Goal: Information Seeking & Learning: Check status

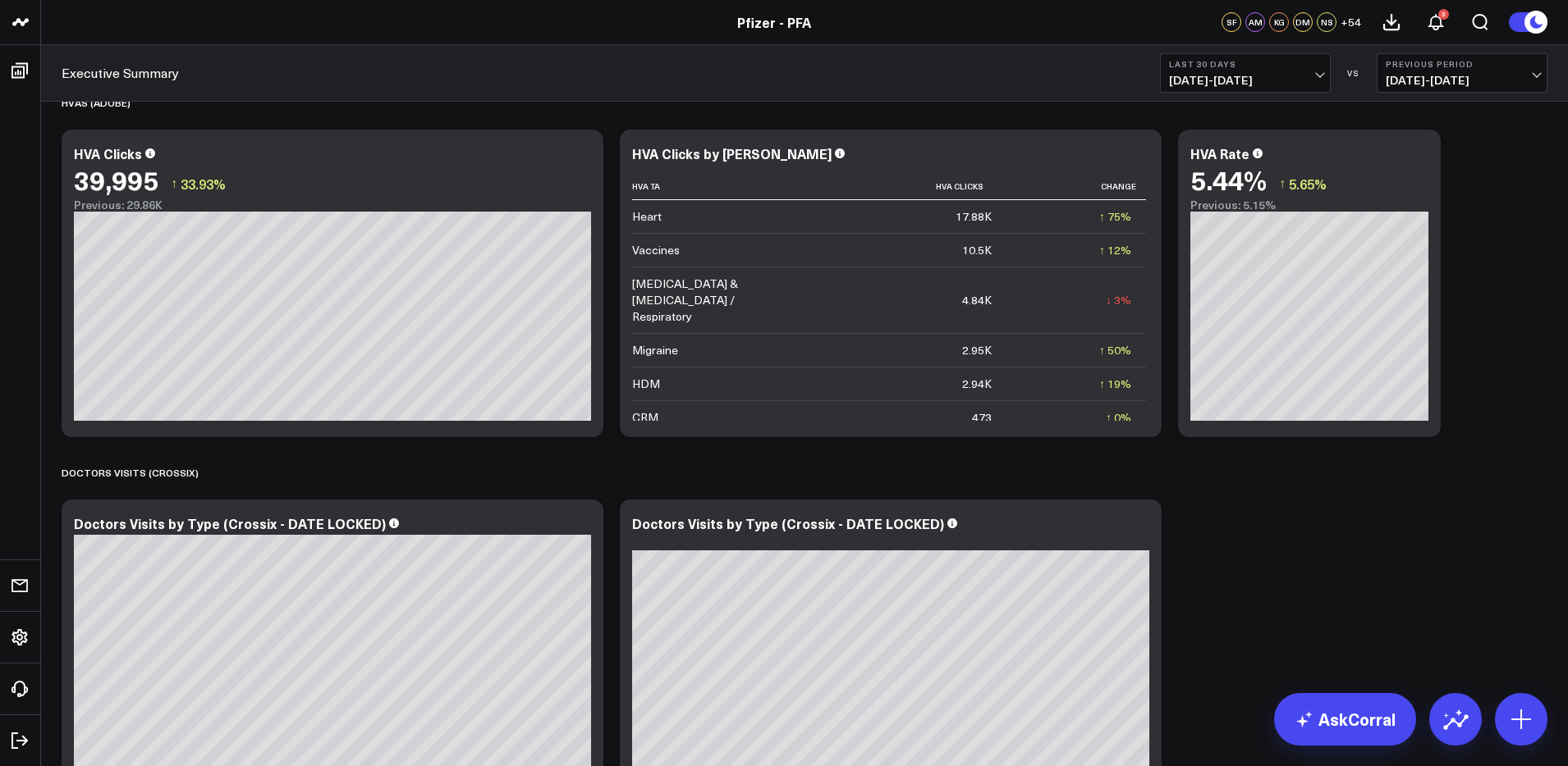
scroll to position [2951, 0]
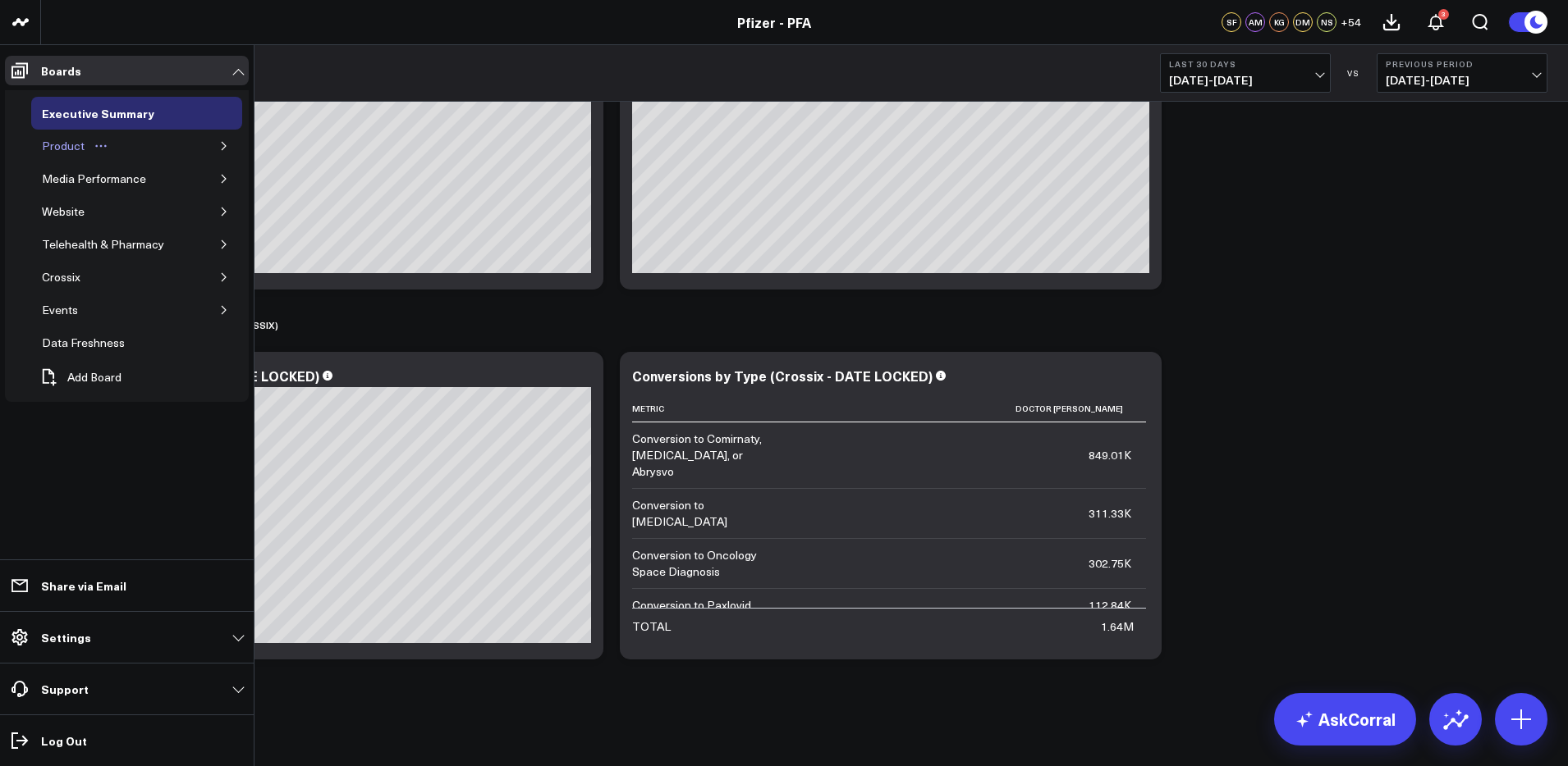
click at [81, 155] on div "Product" at bounding box center [63, 146] width 51 height 20
click at [222, 146] on icon "button" at bounding box center [223, 145] width 10 height 10
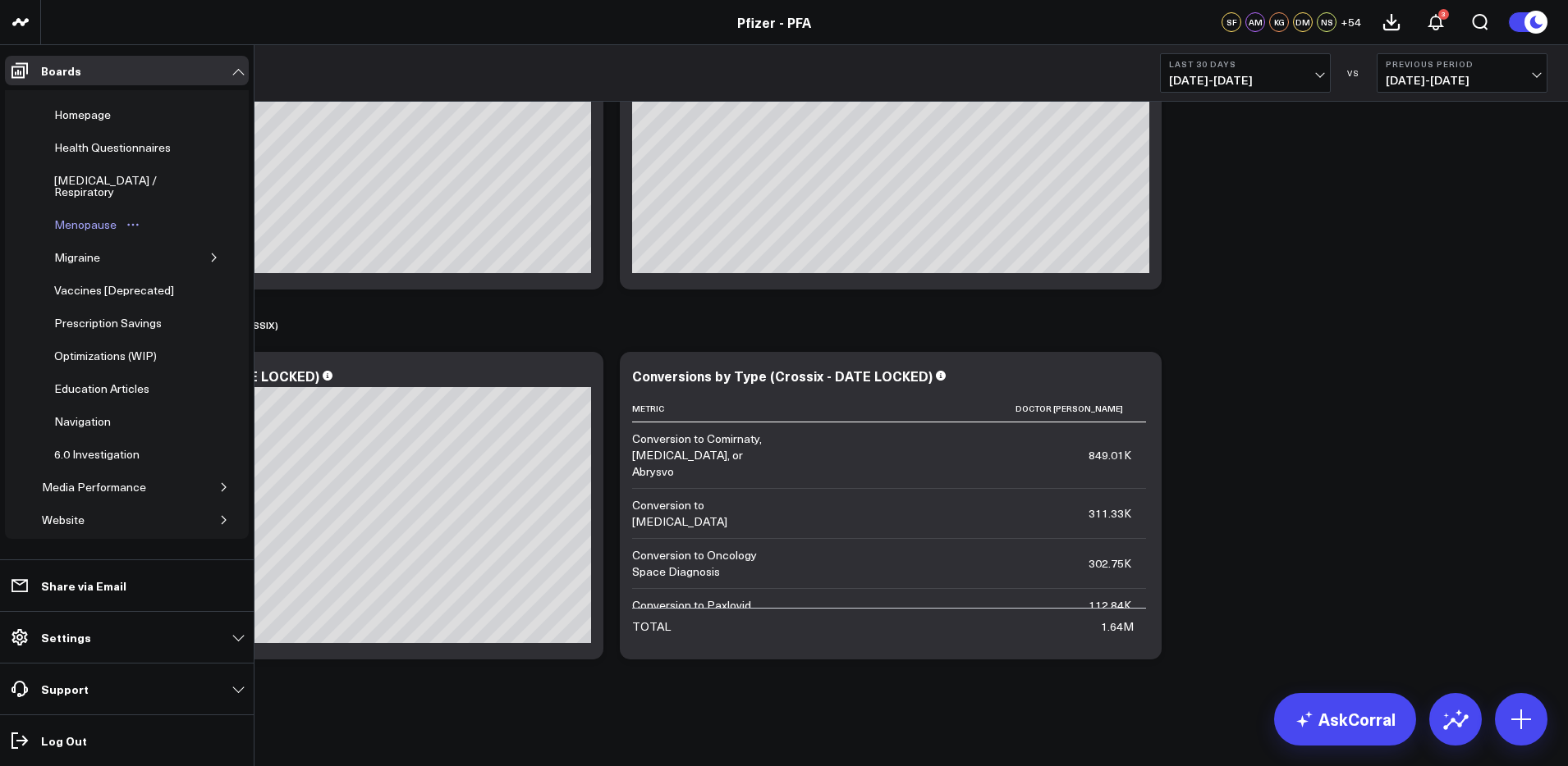
scroll to position [230, 0]
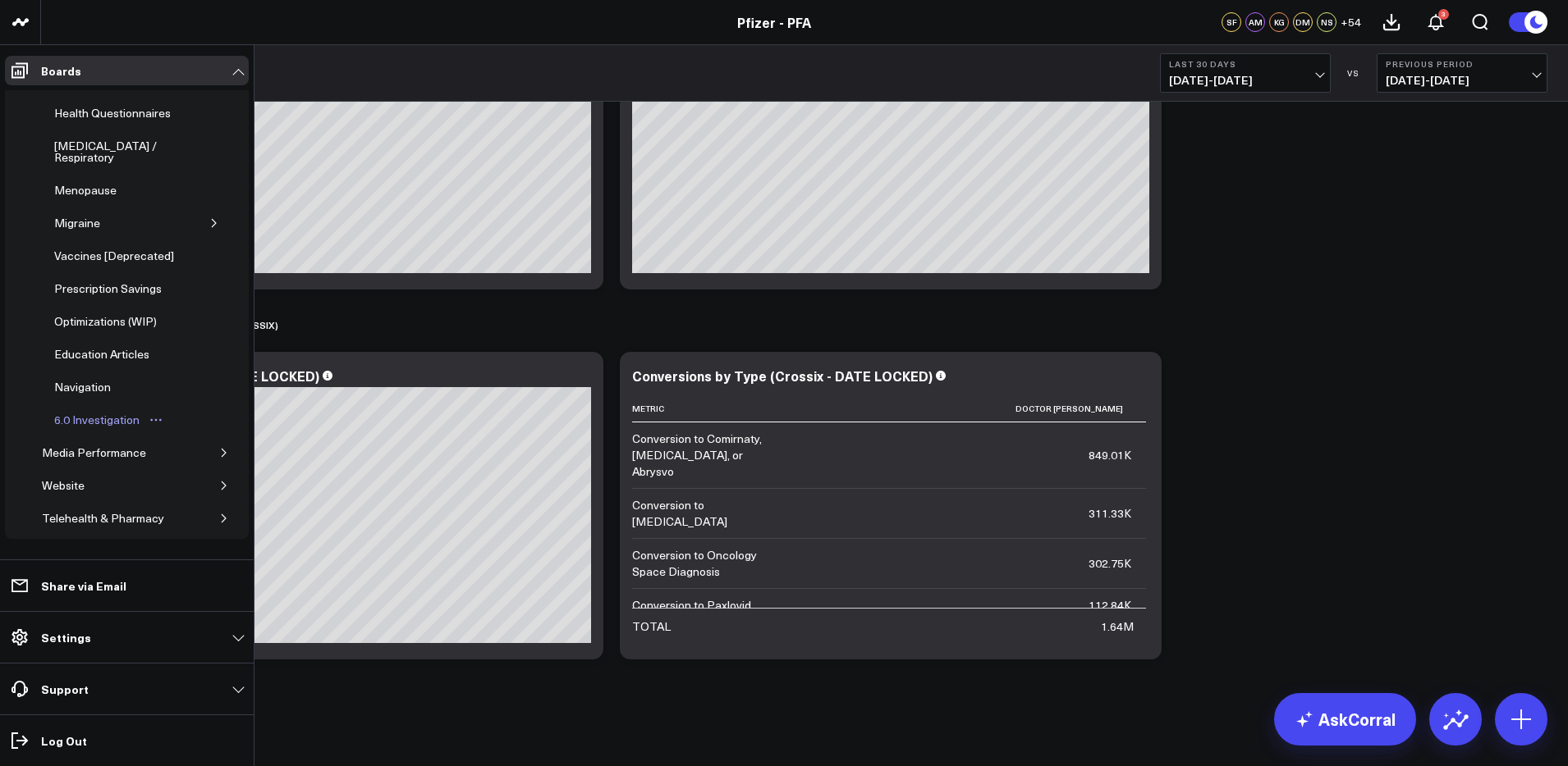
click at [92, 419] on div "6.0 Investigation" at bounding box center [97, 420] width 93 height 20
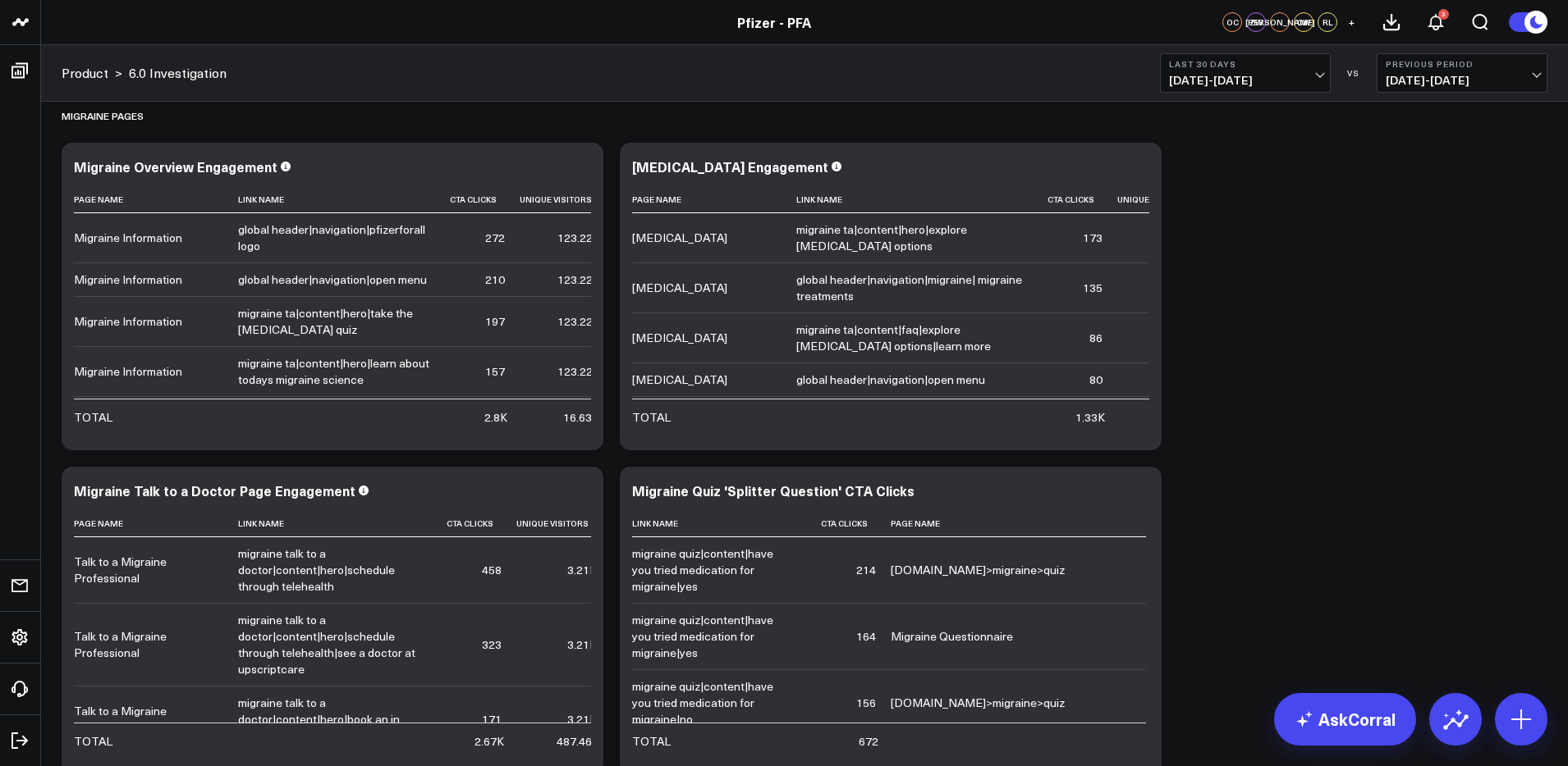
click at [1261, 74] on span "09/15/25 - 10/14/25" at bounding box center [1246, 80] width 153 height 13
click at [1187, 487] on link "YTD" at bounding box center [1246, 492] width 169 height 31
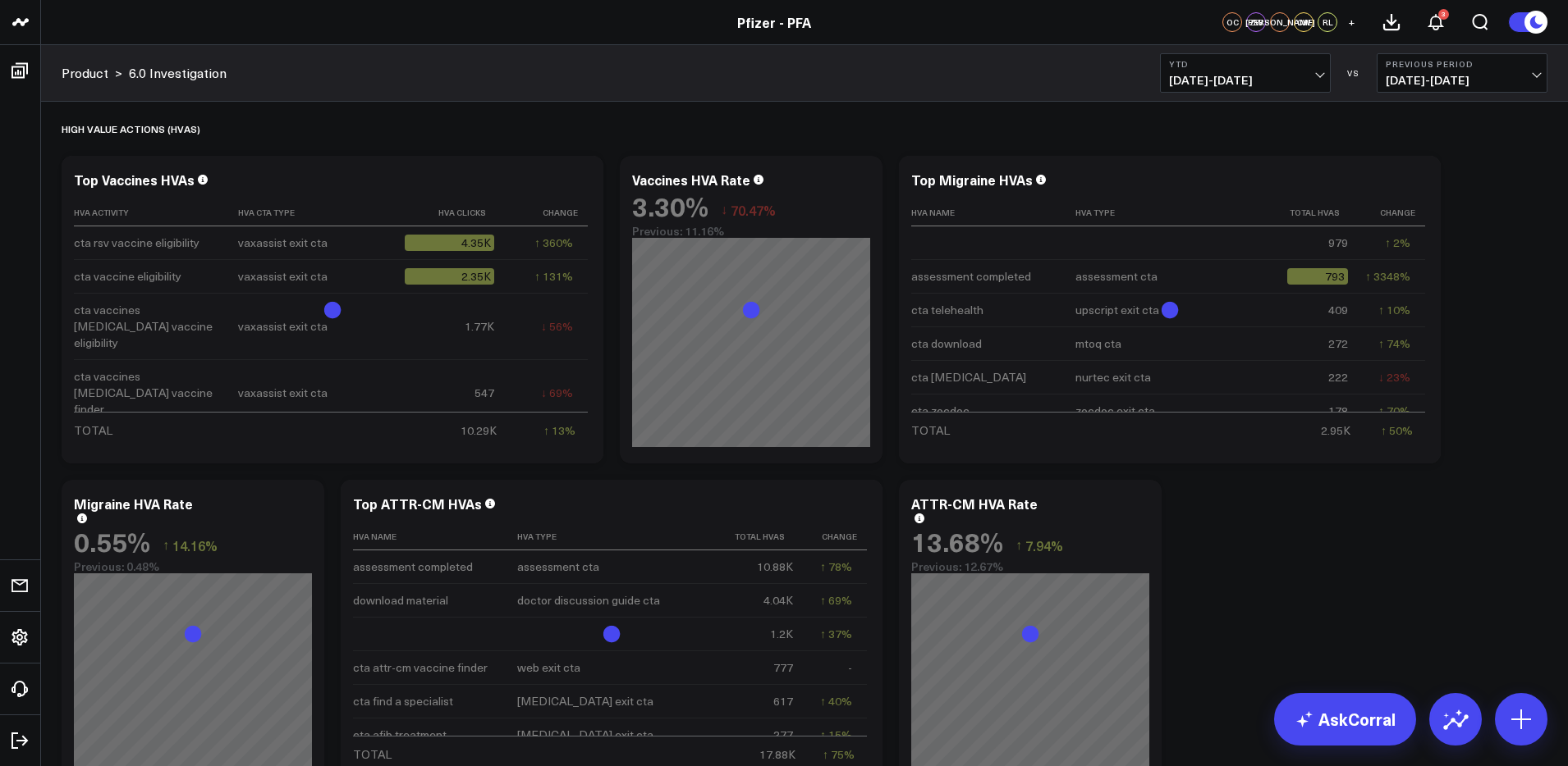
click at [1222, 82] on span "01/01/25 - 10/14/25" at bounding box center [1246, 80] width 153 height 13
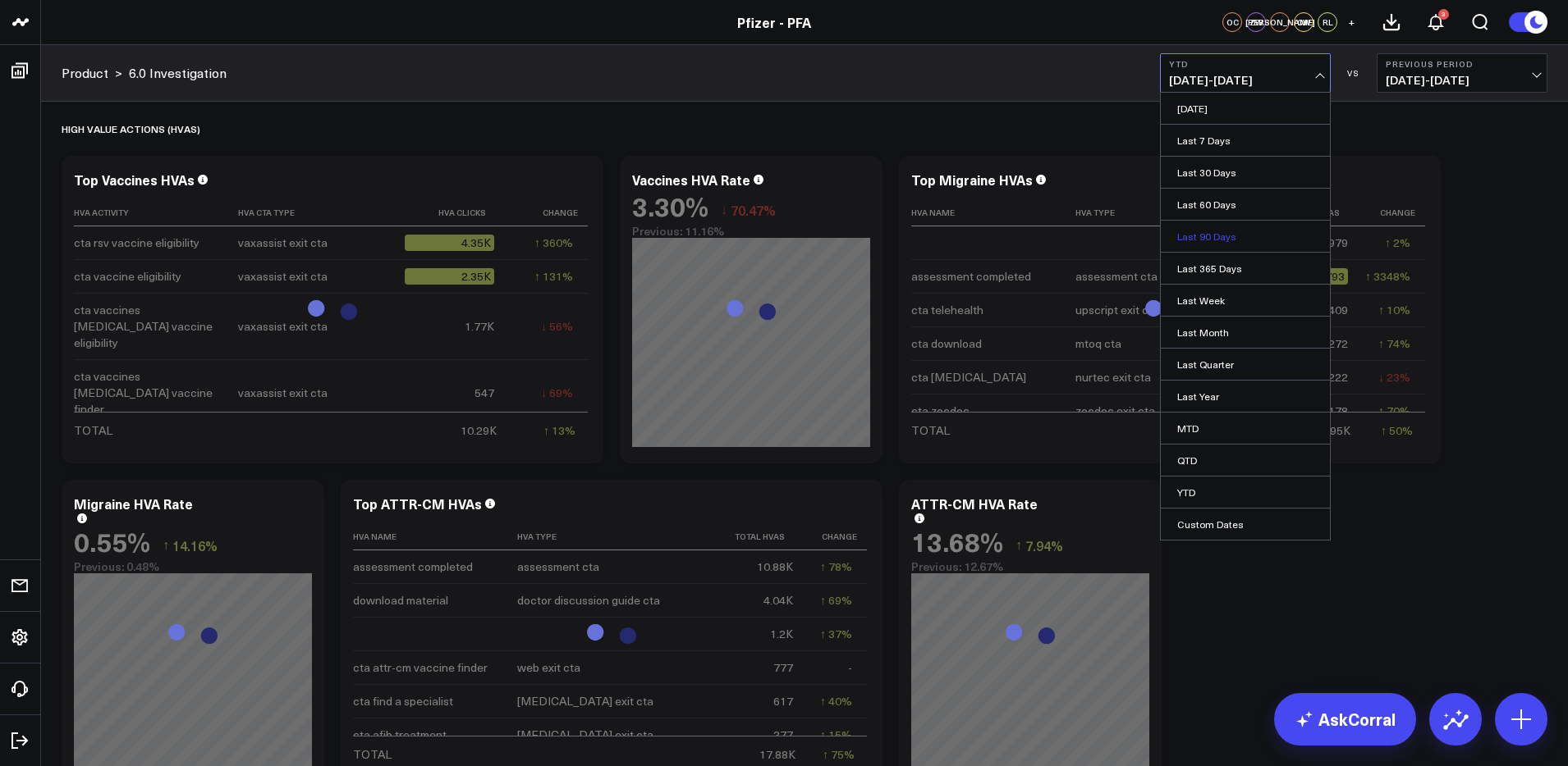
click at [1218, 239] on link "Last 90 Days" at bounding box center [1246, 236] width 169 height 31
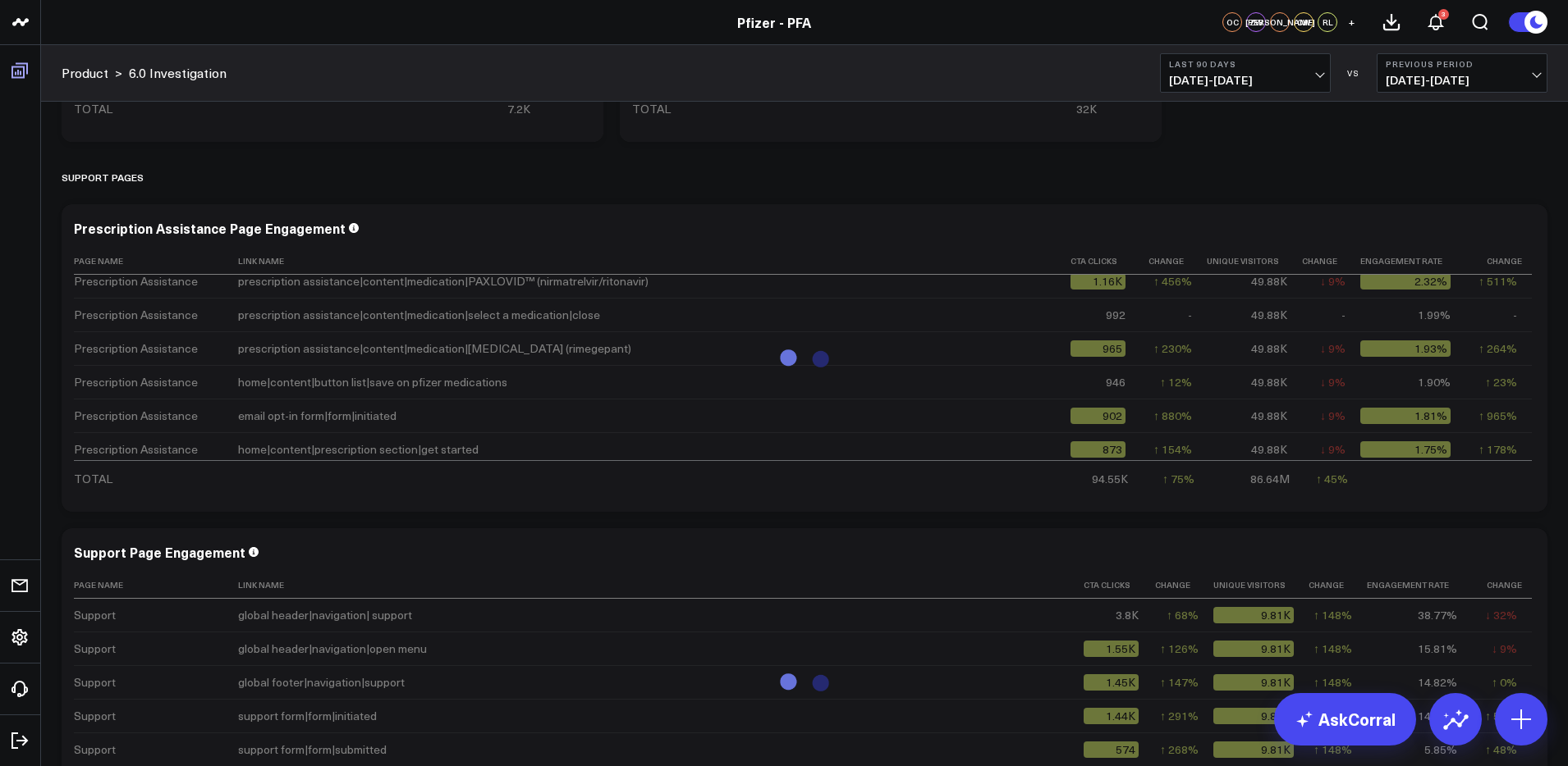
scroll to position [184, 0]
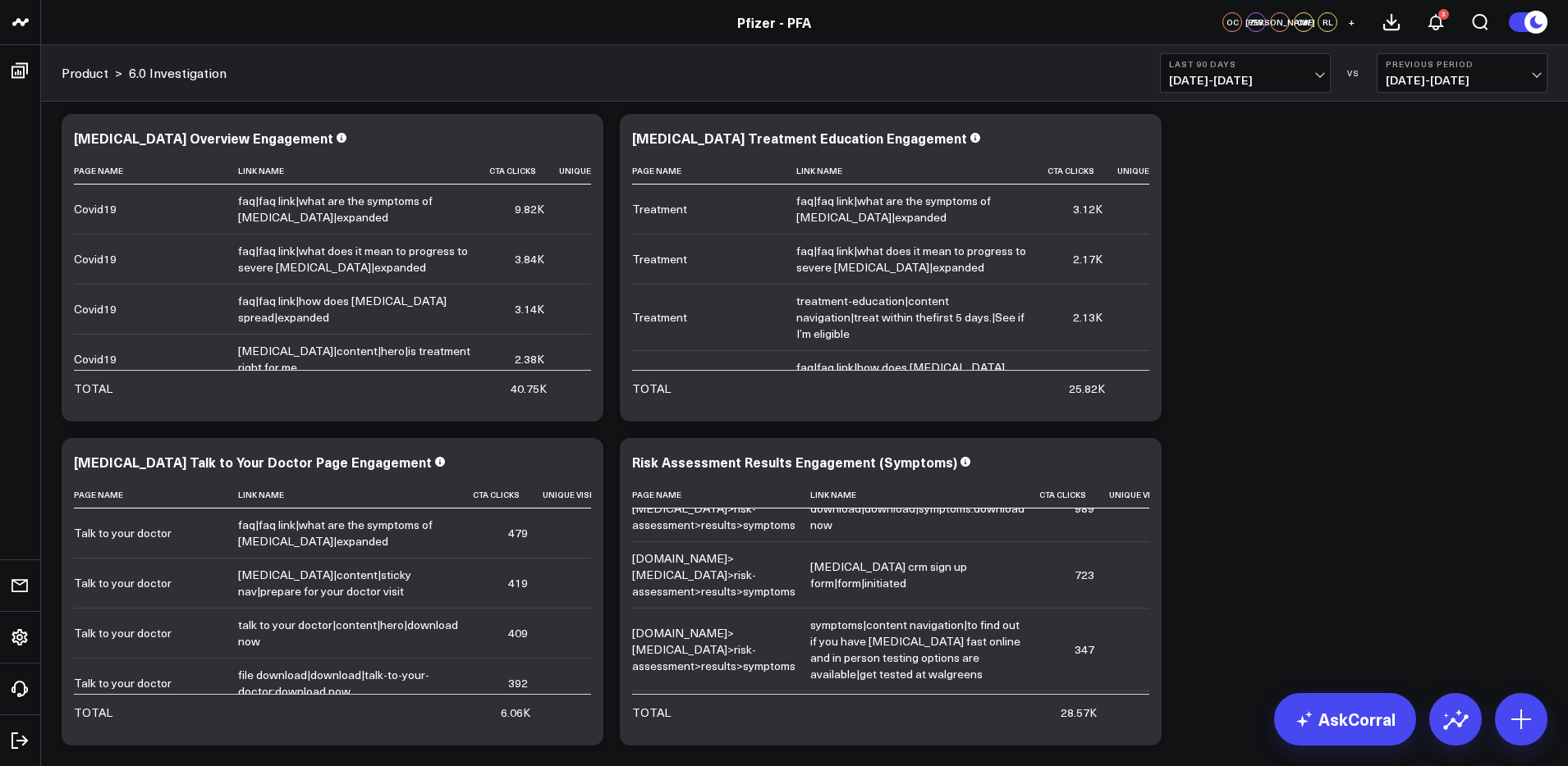
click at [1226, 82] on span "07/17/25 - 10/14/25" at bounding box center [1246, 80] width 153 height 13
drag, startPoint x: 1193, startPoint y: 493, endPoint x: 1328, endPoint y: 467, distance: 137.5
click at [1194, 493] on link "YTD" at bounding box center [1246, 492] width 169 height 31
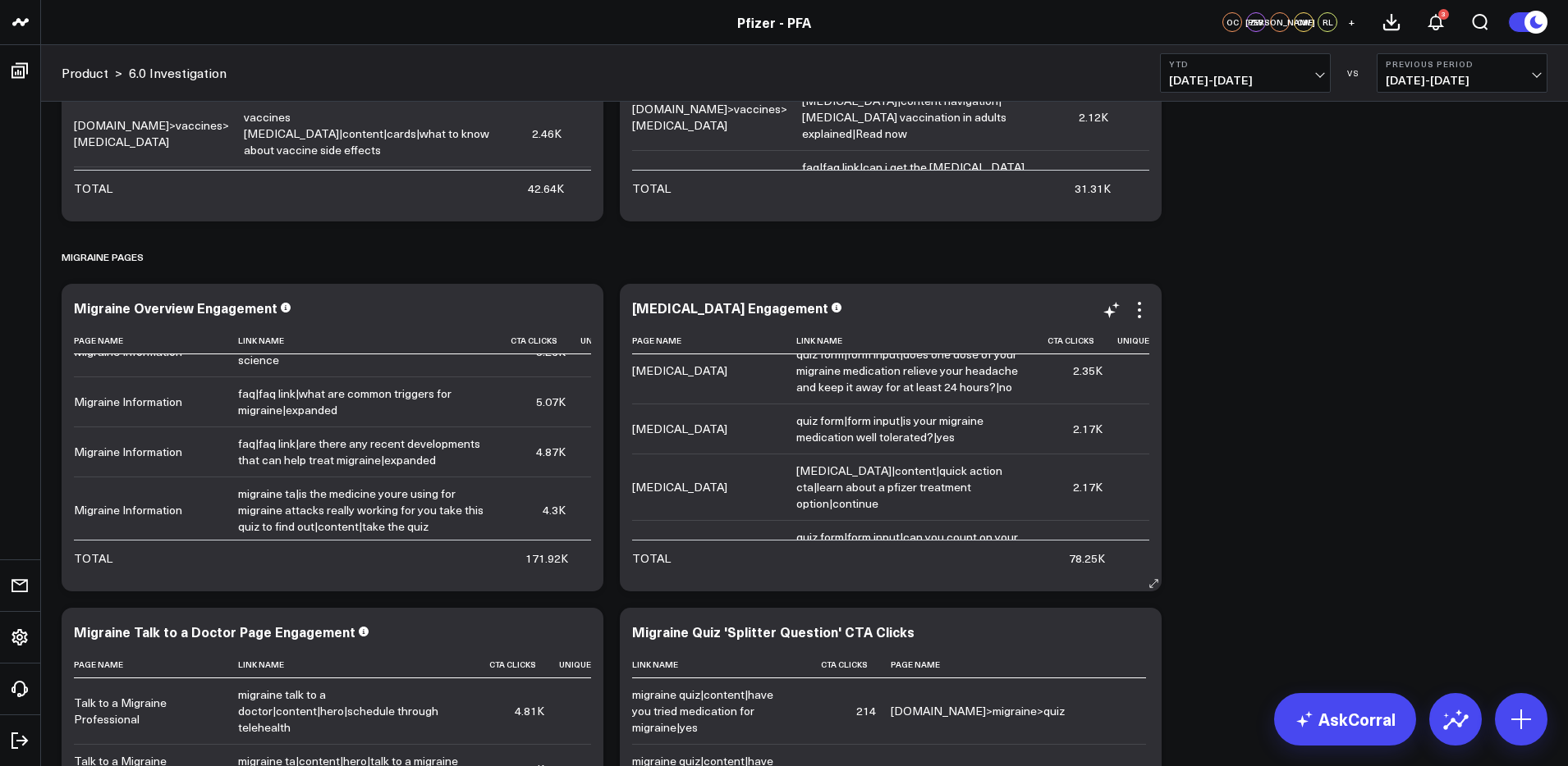
scroll to position [518, 0]
click at [1198, 79] on span "01/01/25 - 10/14/25" at bounding box center [1246, 80] width 153 height 13
click at [1449, 200] on div "High Value Actions (HVAs) Modify via AI Copy link to widget Ask support Remove …" at bounding box center [804, 738] width 1502 height 5184
click at [1268, 77] on span "01/01/25 - 10/14/25" at bounding box center [1246, 80] width 153 height 13
click at [1218, 237] on link "Last 90 Days" at bounding box center [1246, 236] width 169 height 31
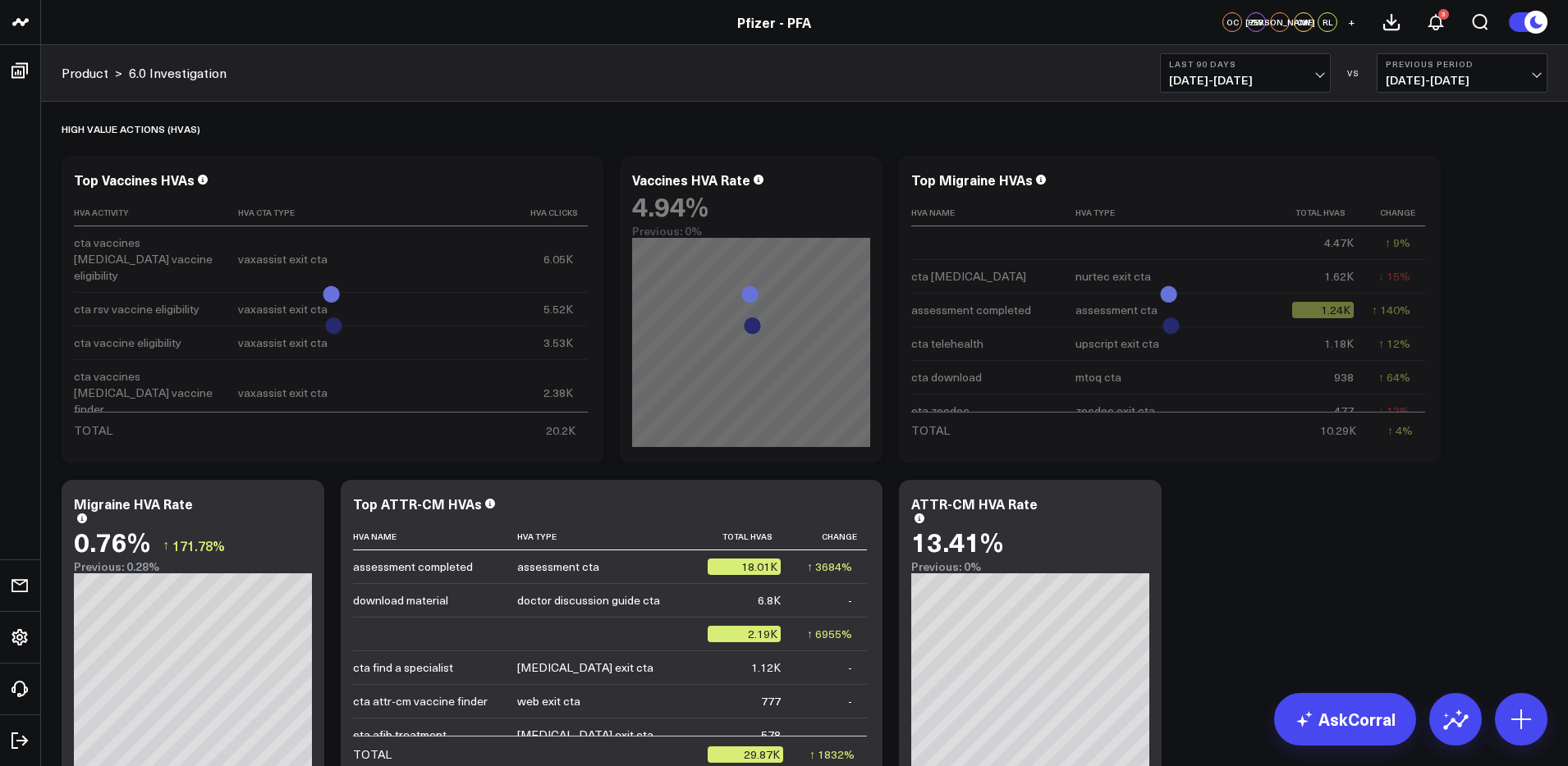
scroll to position [595, 0]
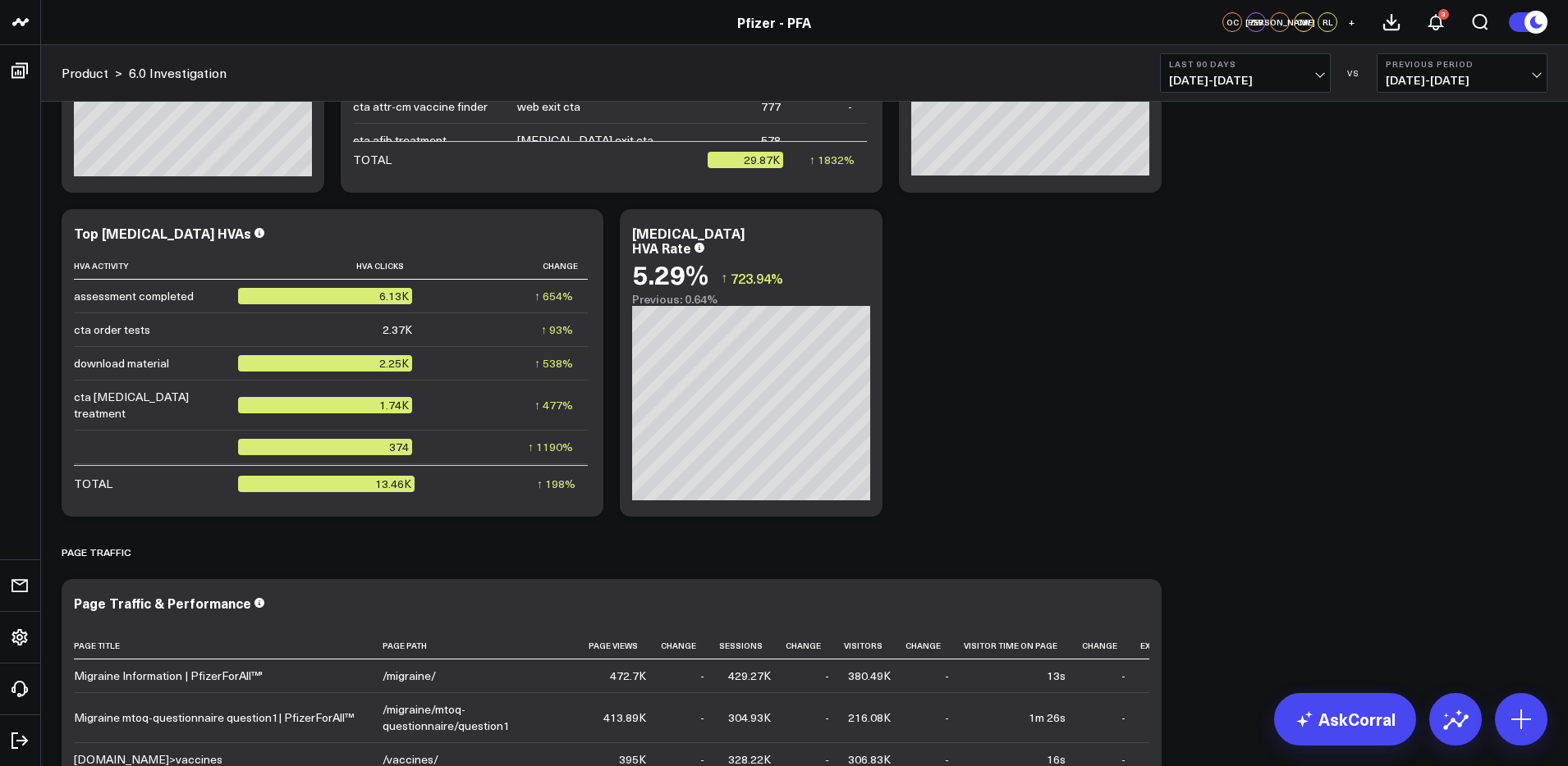
click at [1280, 69] on button "Last 90 Days 07/17/25 - 10/14/25" at bounding box center [1246, 73] width 171 height 39
click at [1213, 211] on link "Last 60 Days" at bounding box center [1246, 204] width 169 height 31
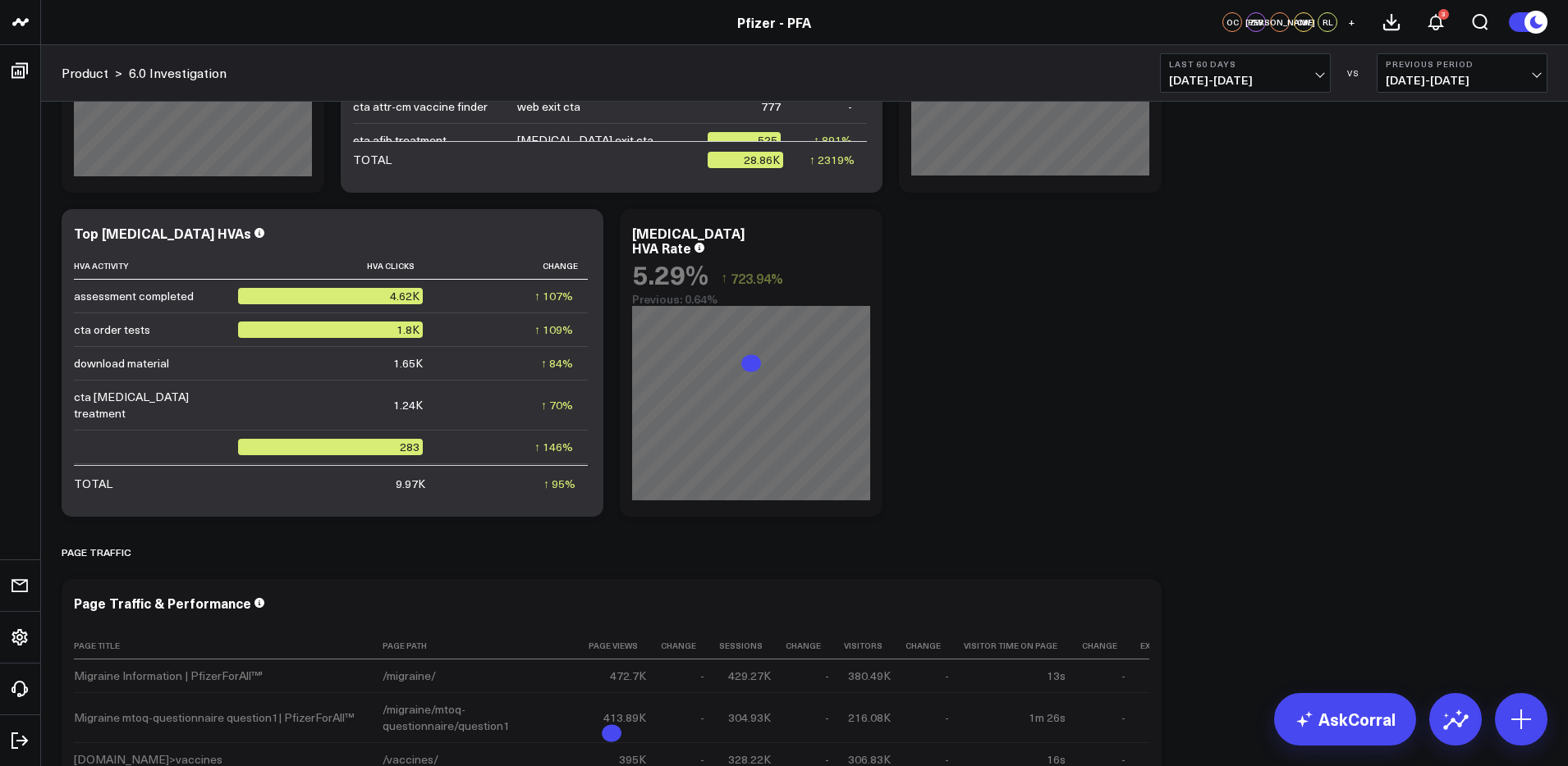
click at [1247, 65] on b "Last 60 Days" at bounding box center [1246, 64] width 153 height 10
click at [1216, 243] on link "Last 90 Days" at bounding box center [1246, 236] width 169 height 31
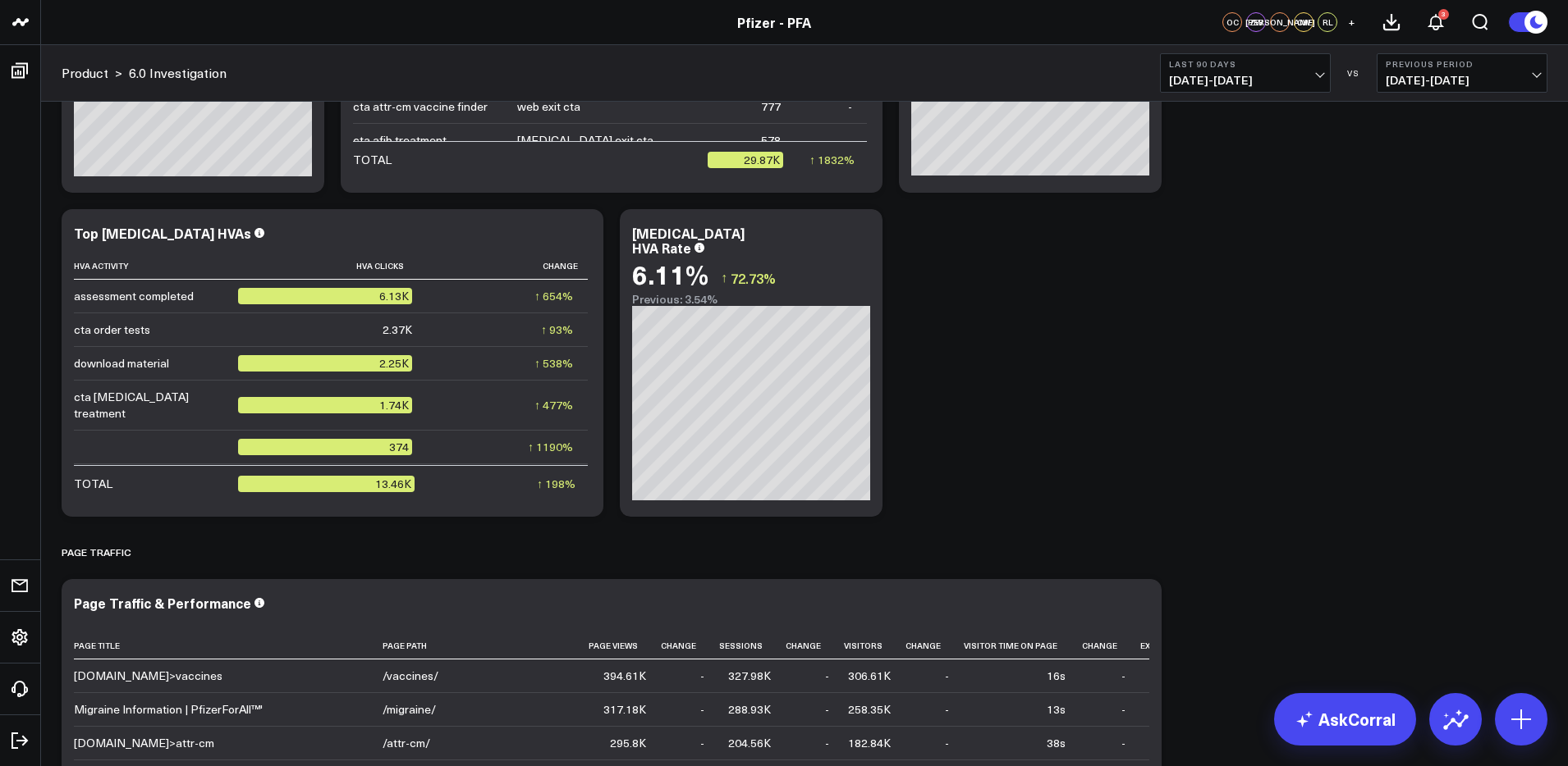
click at [1255, 76] on span "07/17/25 - 10/14/25" at bounding box center [1246, 80] width 153 height 13
drag, startPoint x: 1188, startPoint y: 492, endPoint x: 1108, endPoint y: 448, distance: 91.3
click at [1189, 491] on link "YTD" at bounding box center [1246, 492] width 169 height 31
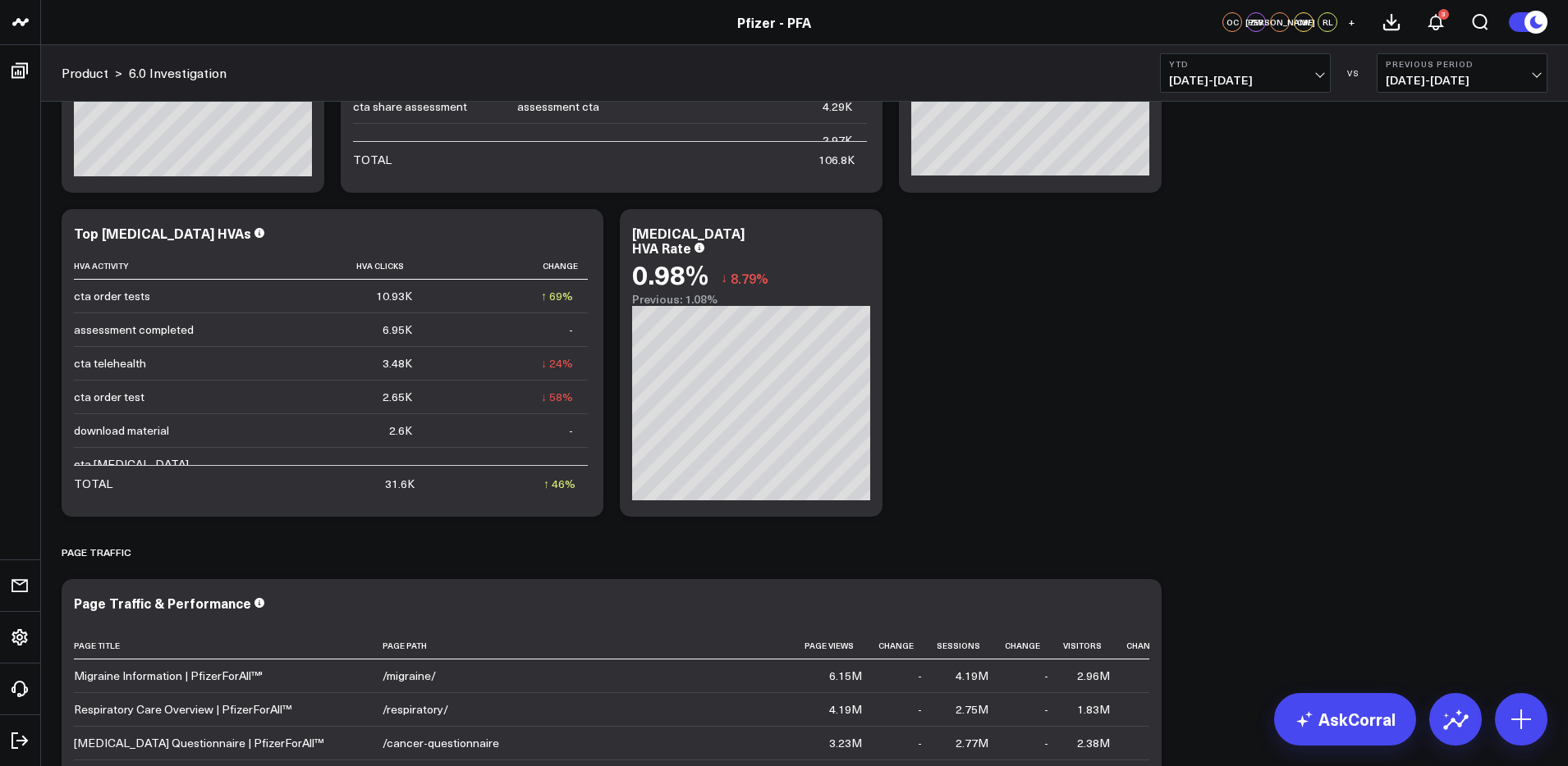
scroll to position [558, 0]
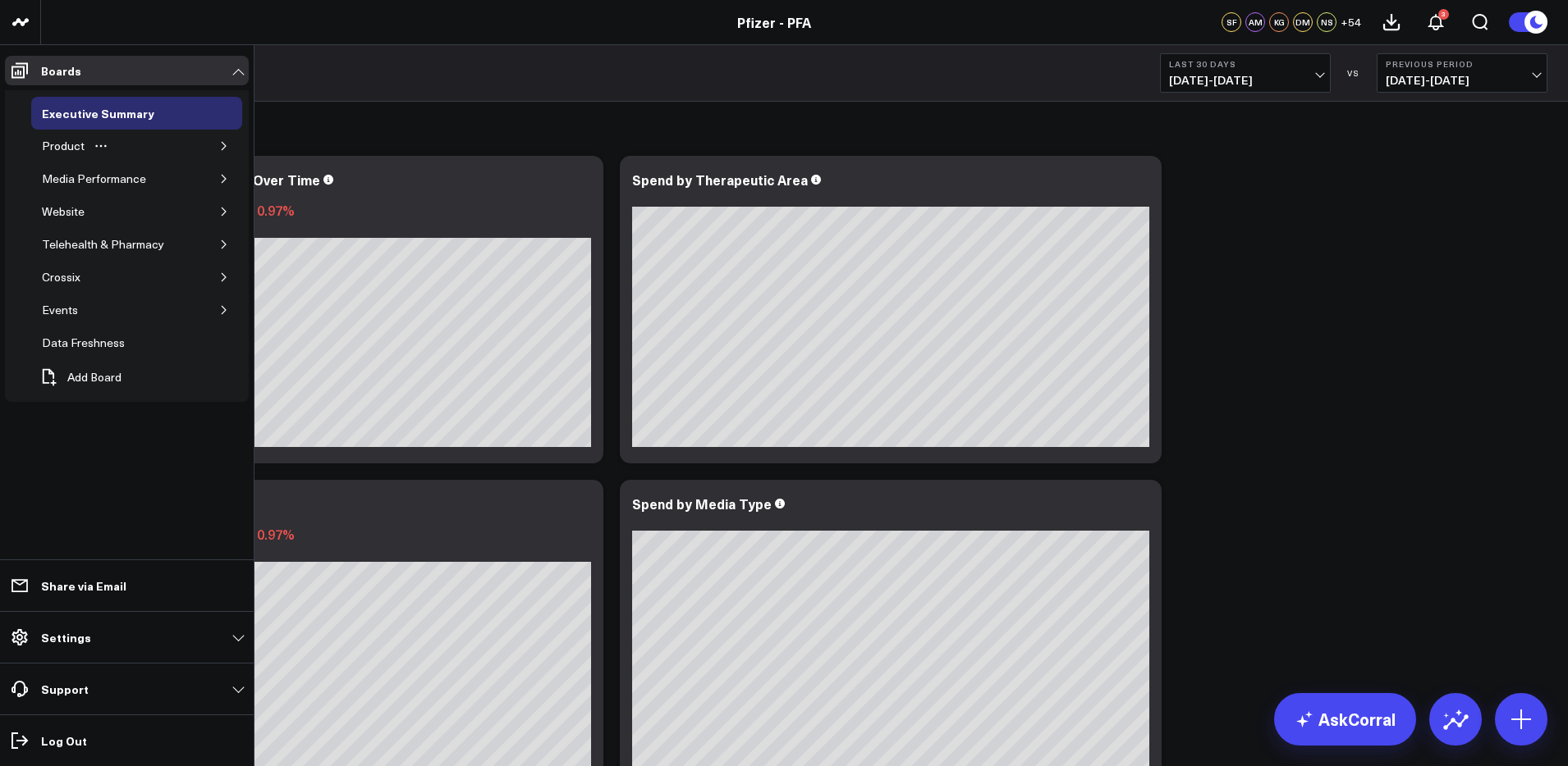
click at [226, 147] on icon "button" at bounding box center [223, 145] width 10 height 10
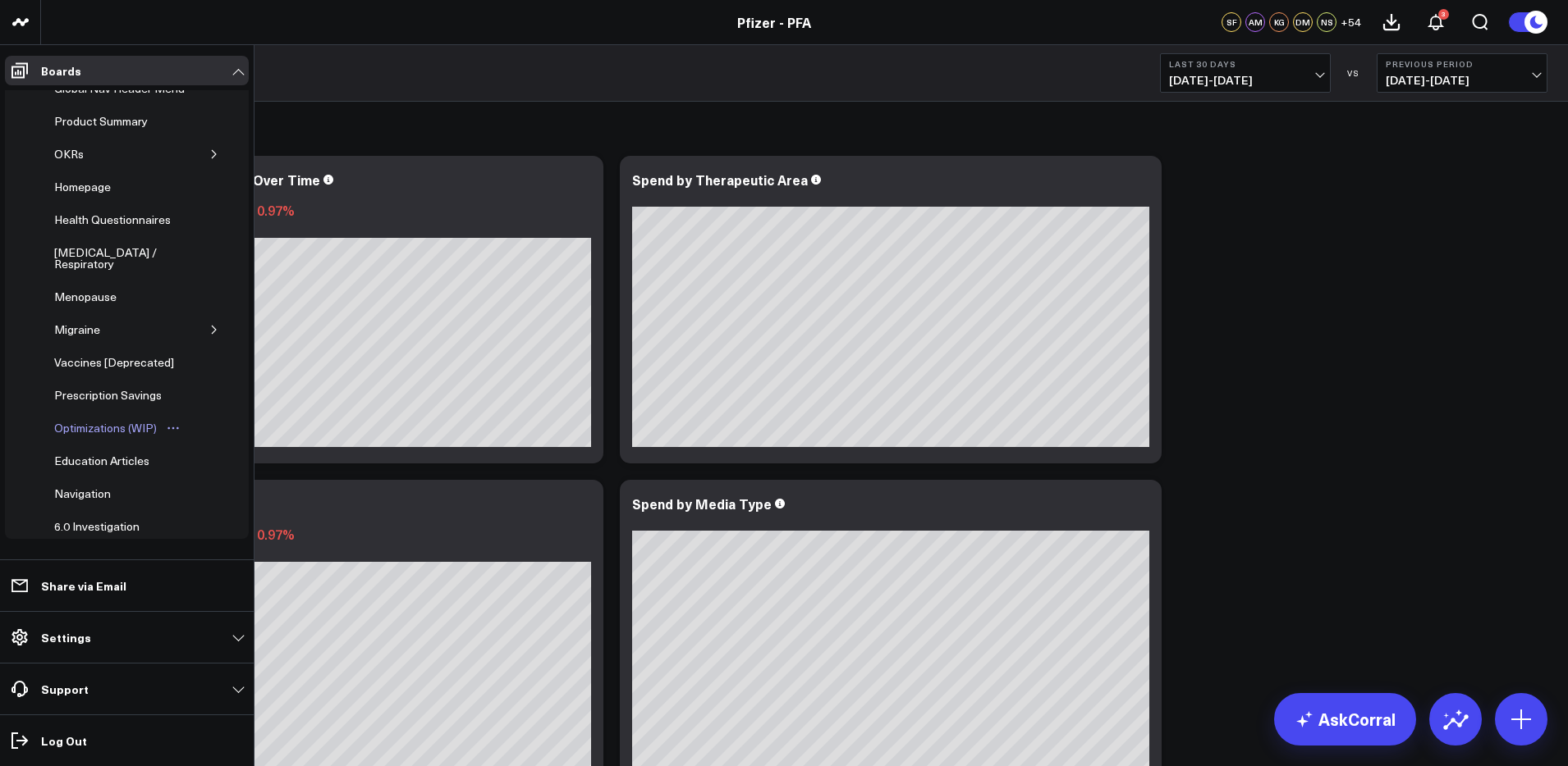
scroll to position [135, 0]
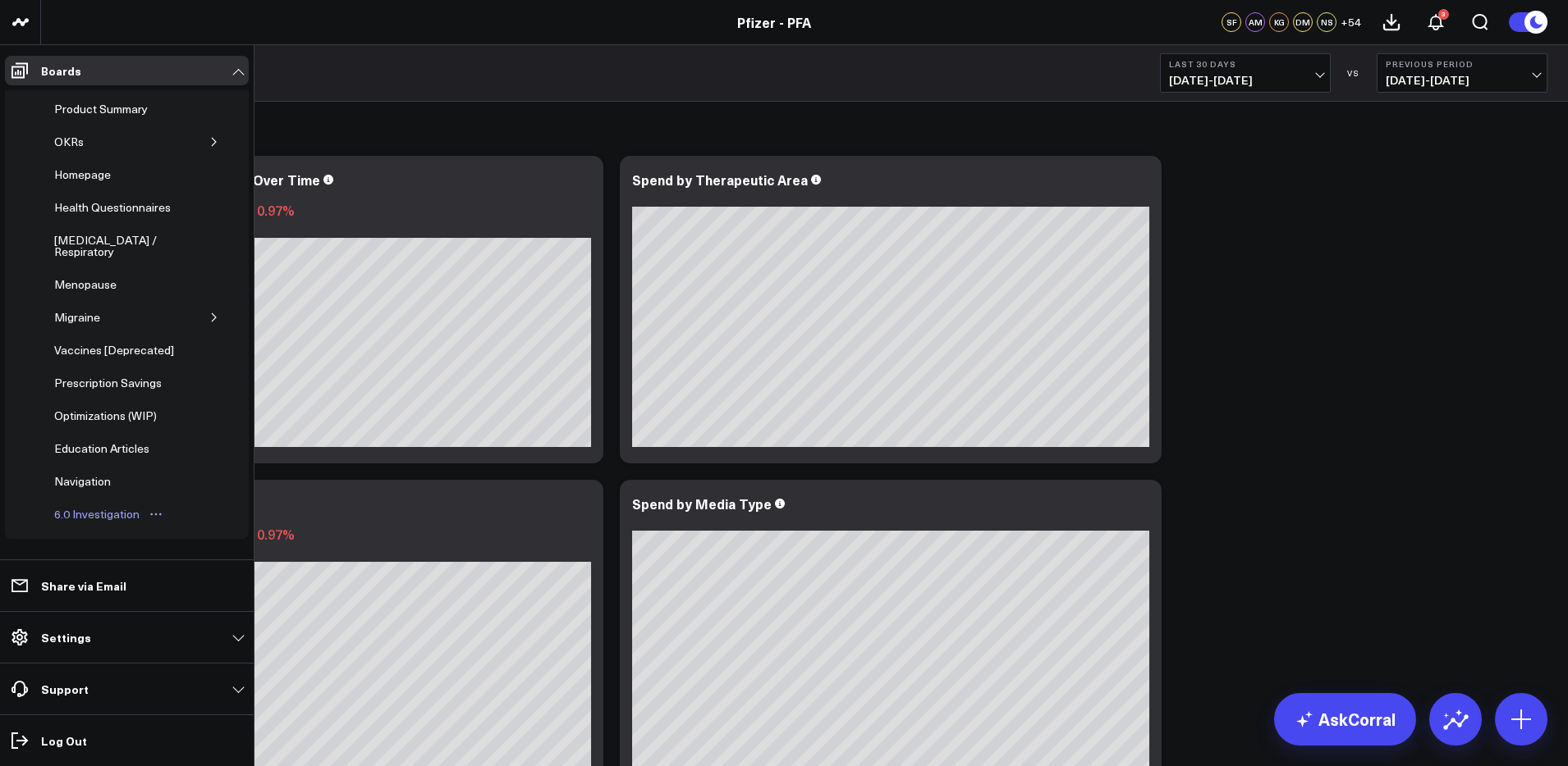
click at [115, 513] on div "6.0 Investigation" at bounding box center [97, 515] width 93 height 20
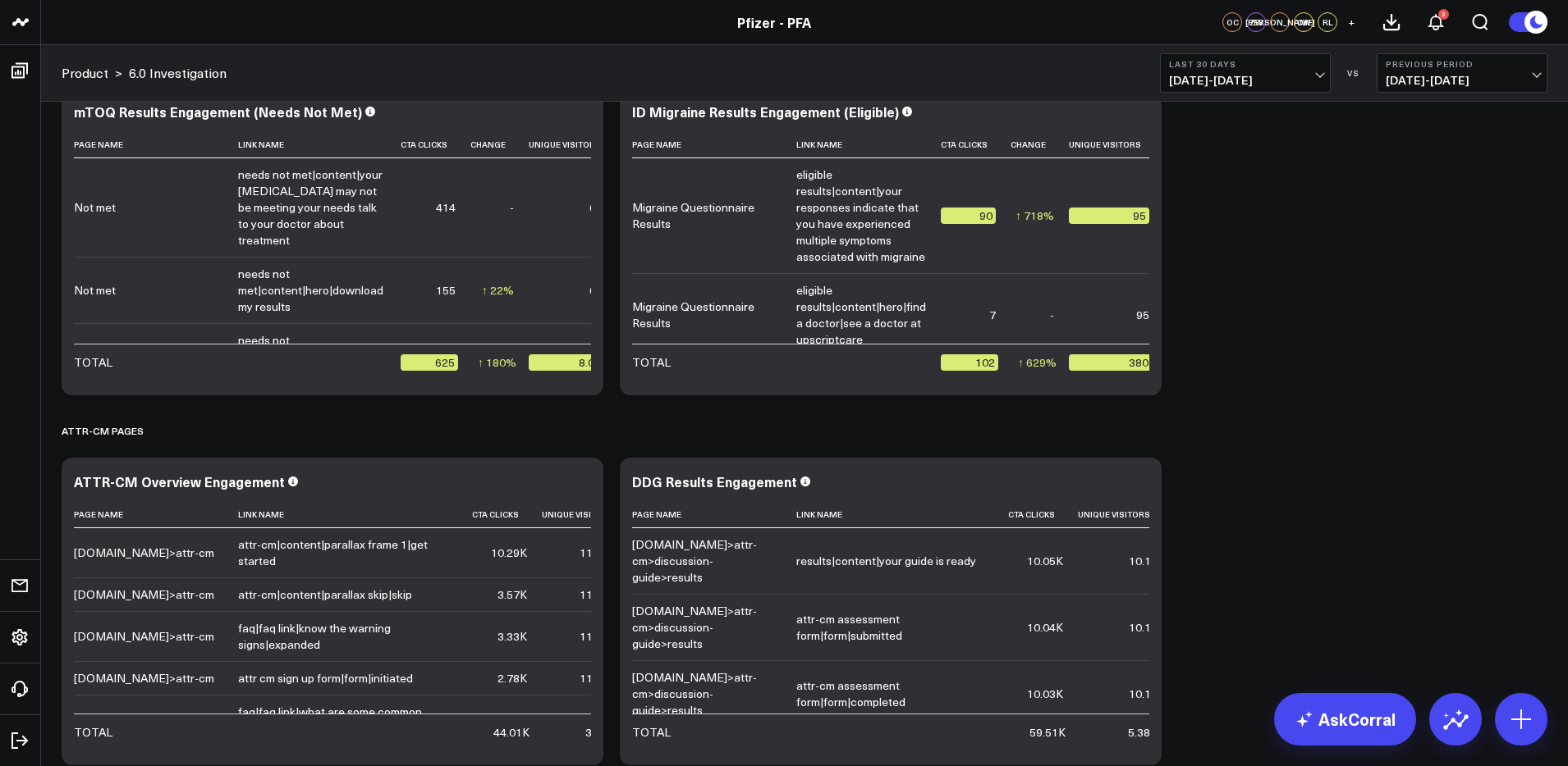
scroll to position [2859, 0]
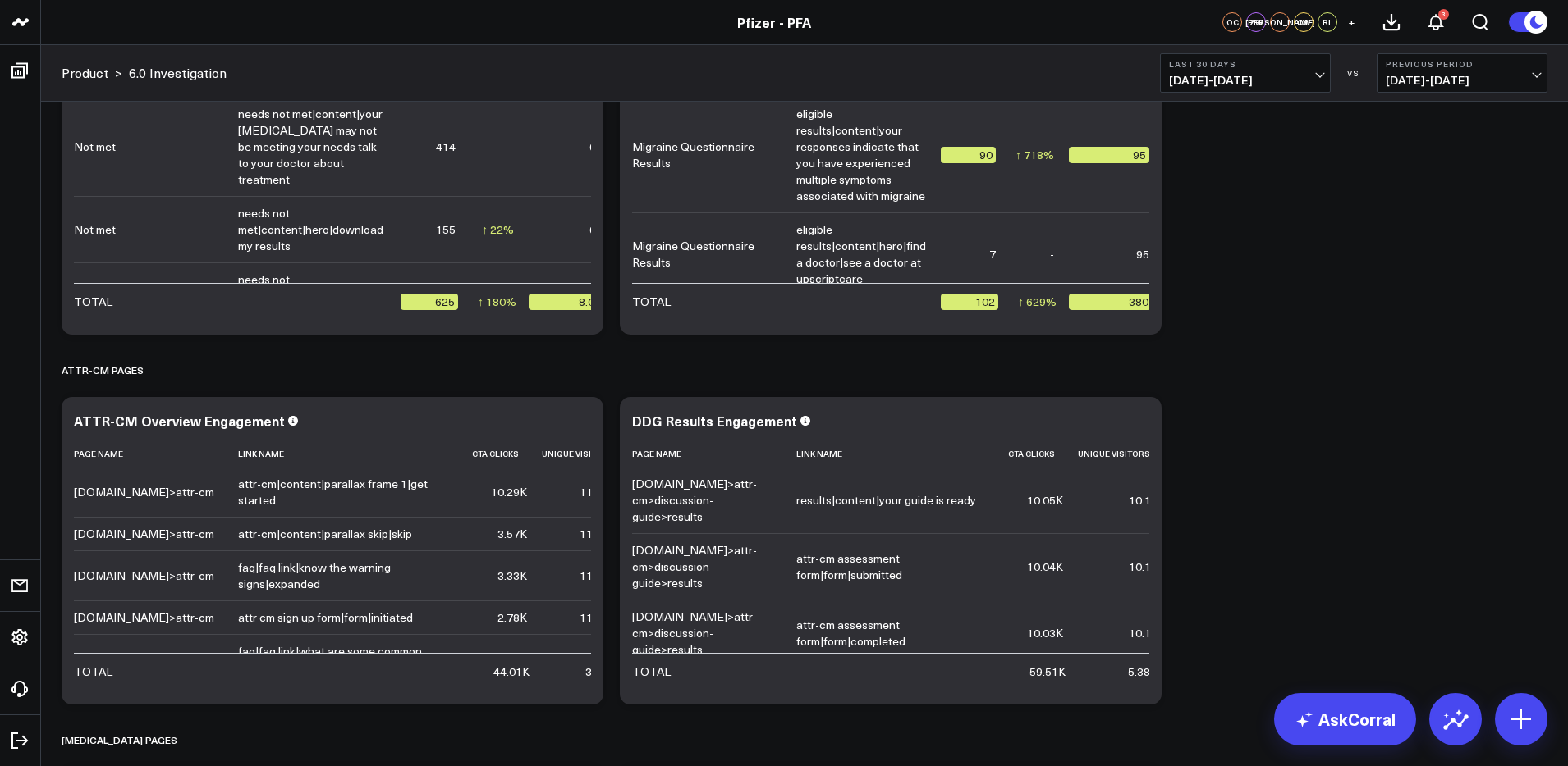
click at [1268, 78] on span "09/15/25 - 10/14/25" at bounding box center [1246, 80] width 153 height 13
click at [1200, 139] on link "Last 7 Days" at bounding box center [1246, 140] width 169 height 31
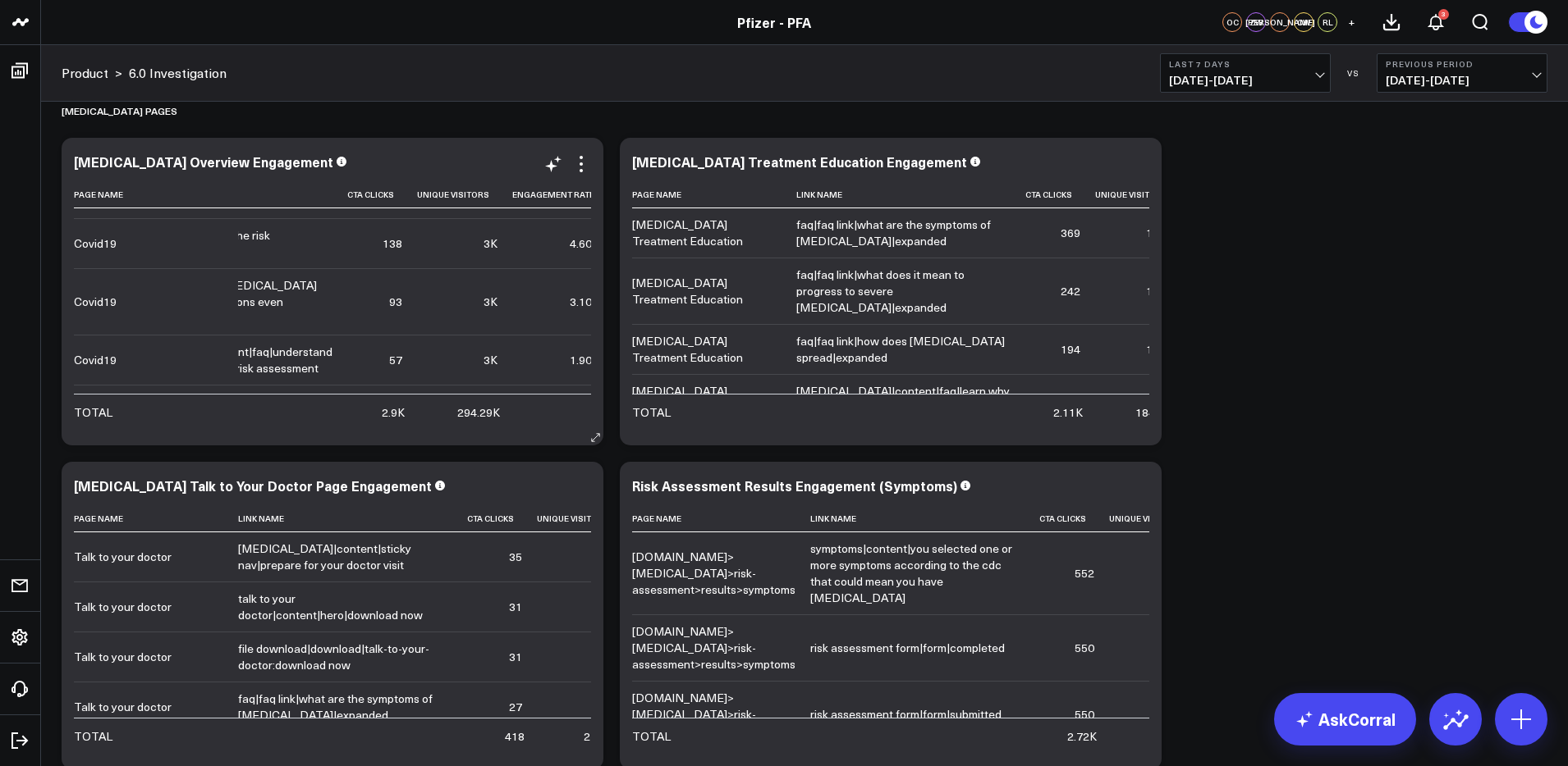
scroll to position [339, 0]
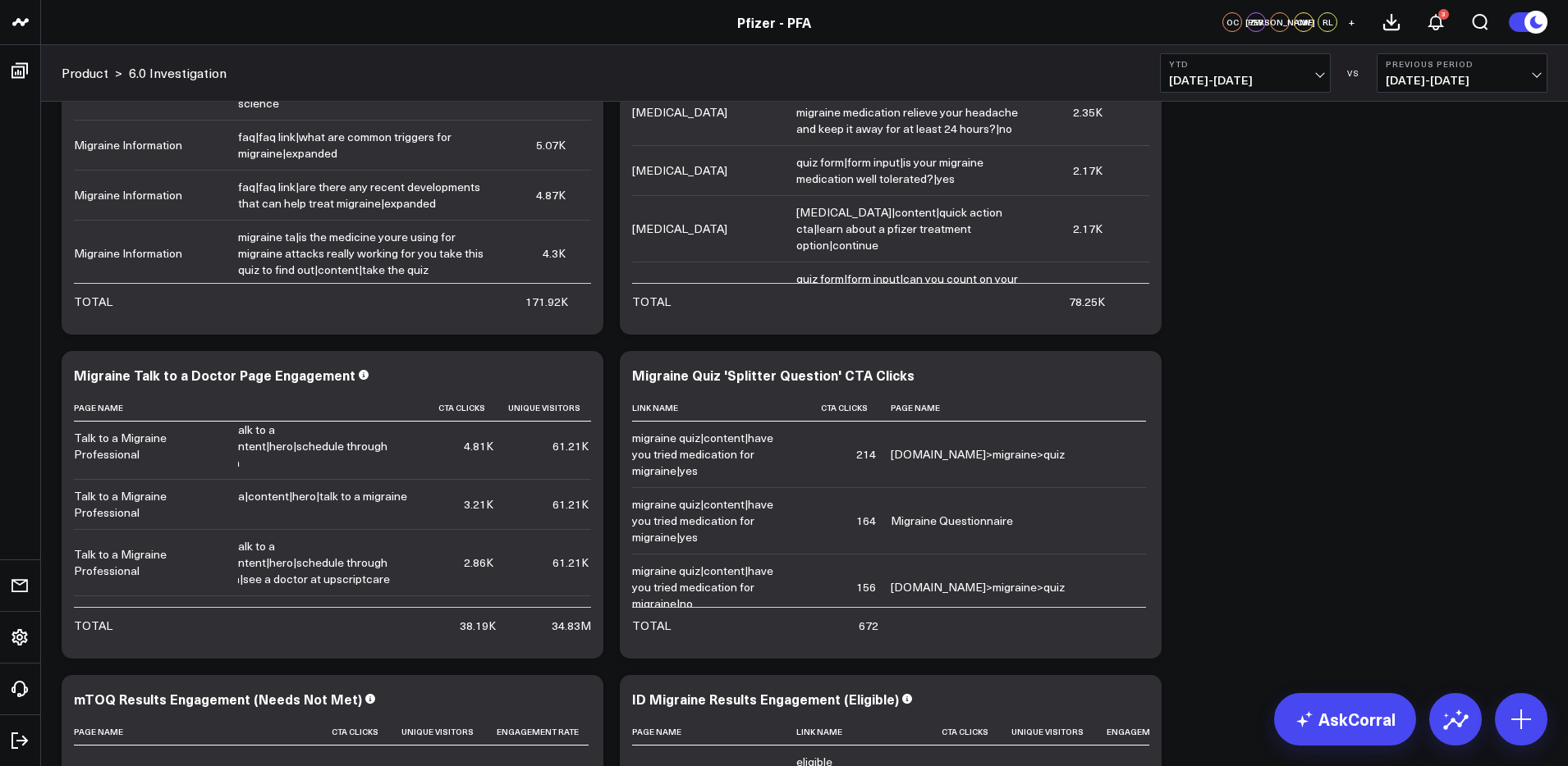
scroll to position [0, 51]
